Goal: Find contact information

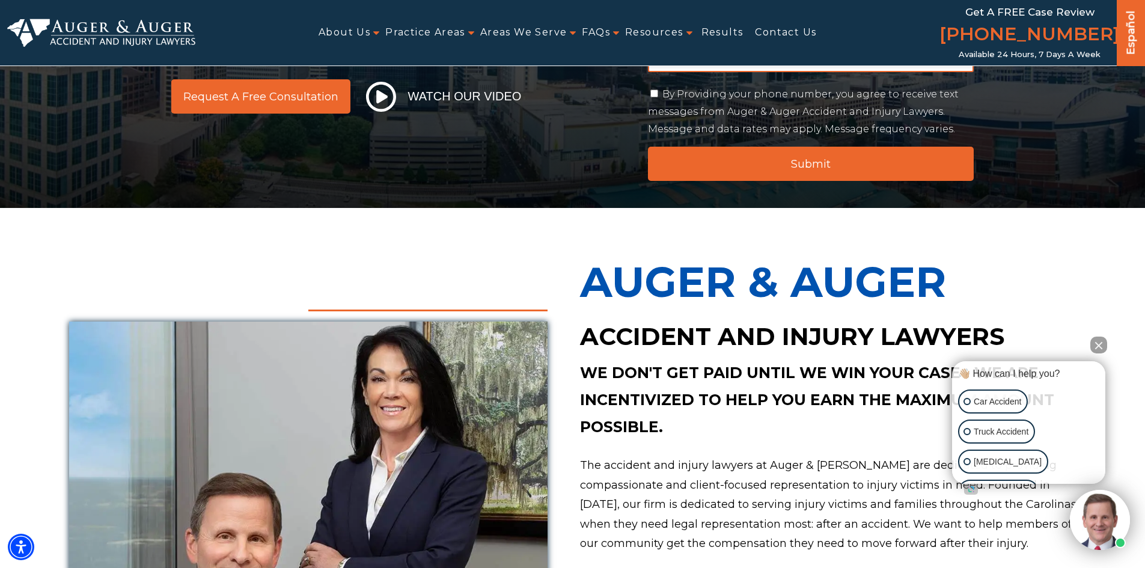
scroll to position [240, 0]
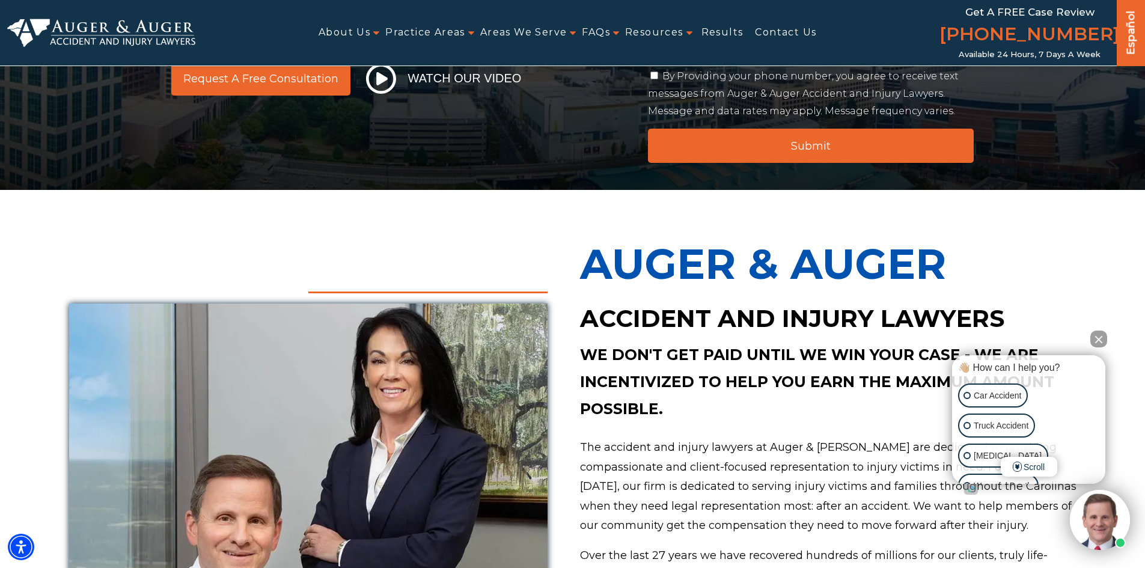
click at [1099, 343] on button "Close Intaker Chat Widget" at bounding box center [1098, 339] width 17 height 17
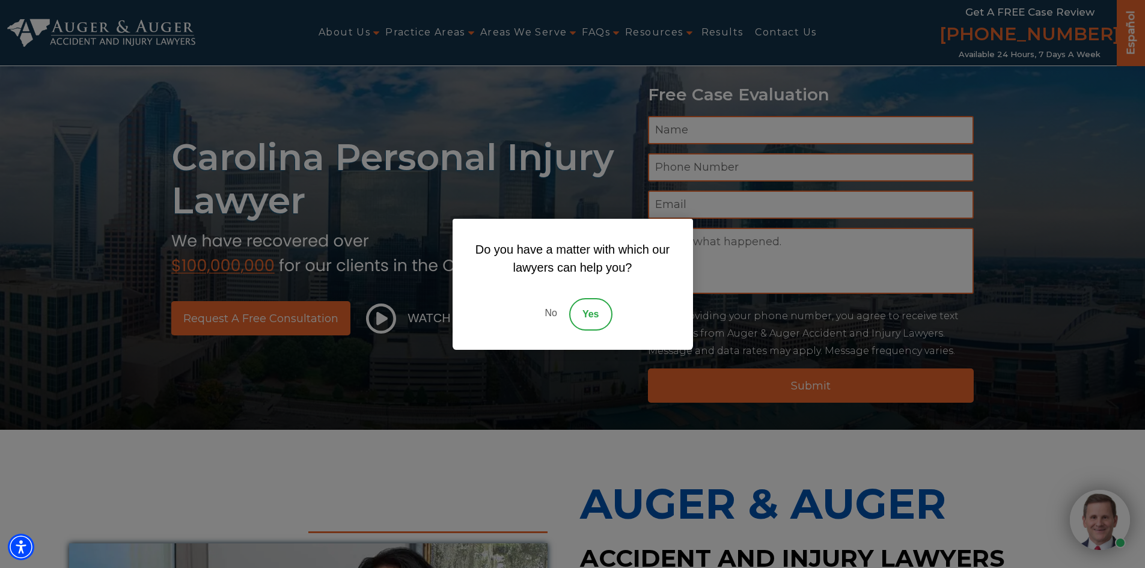
scroll to position [0, 0]
click at [977, 295] on div "Do you have a matter with which our lawyers can help you? No Yes" at bounding box center [572, 284] width 1145 height 568
click at [550, 309] on link "No" at bounding box center [551, 314] width 36 height 32
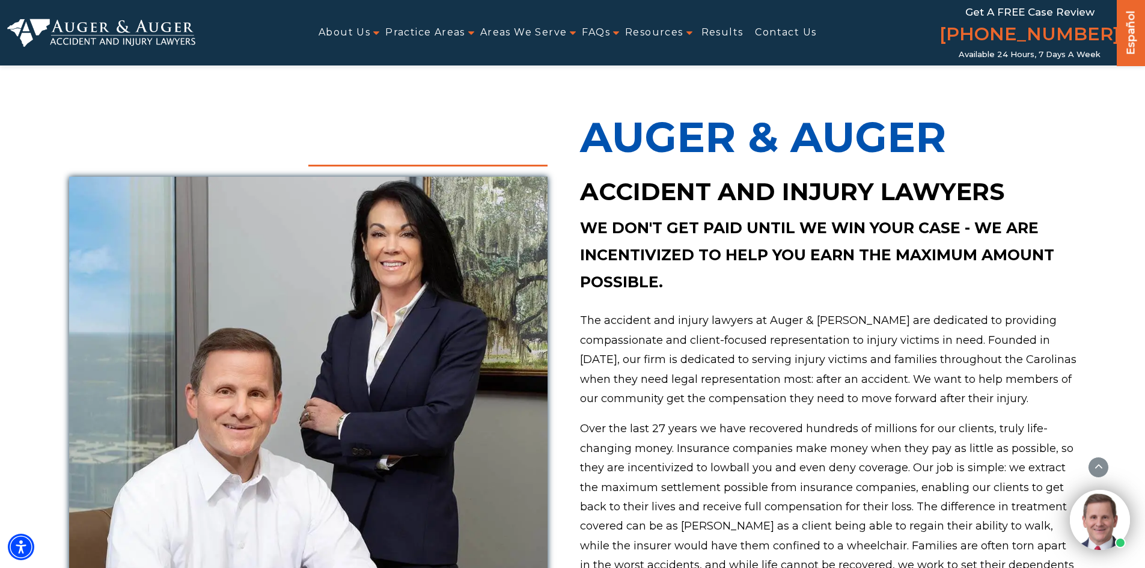
scroll to position [361, 0]
